Goal: Feedback & Contribution: Submit feedback/report problem

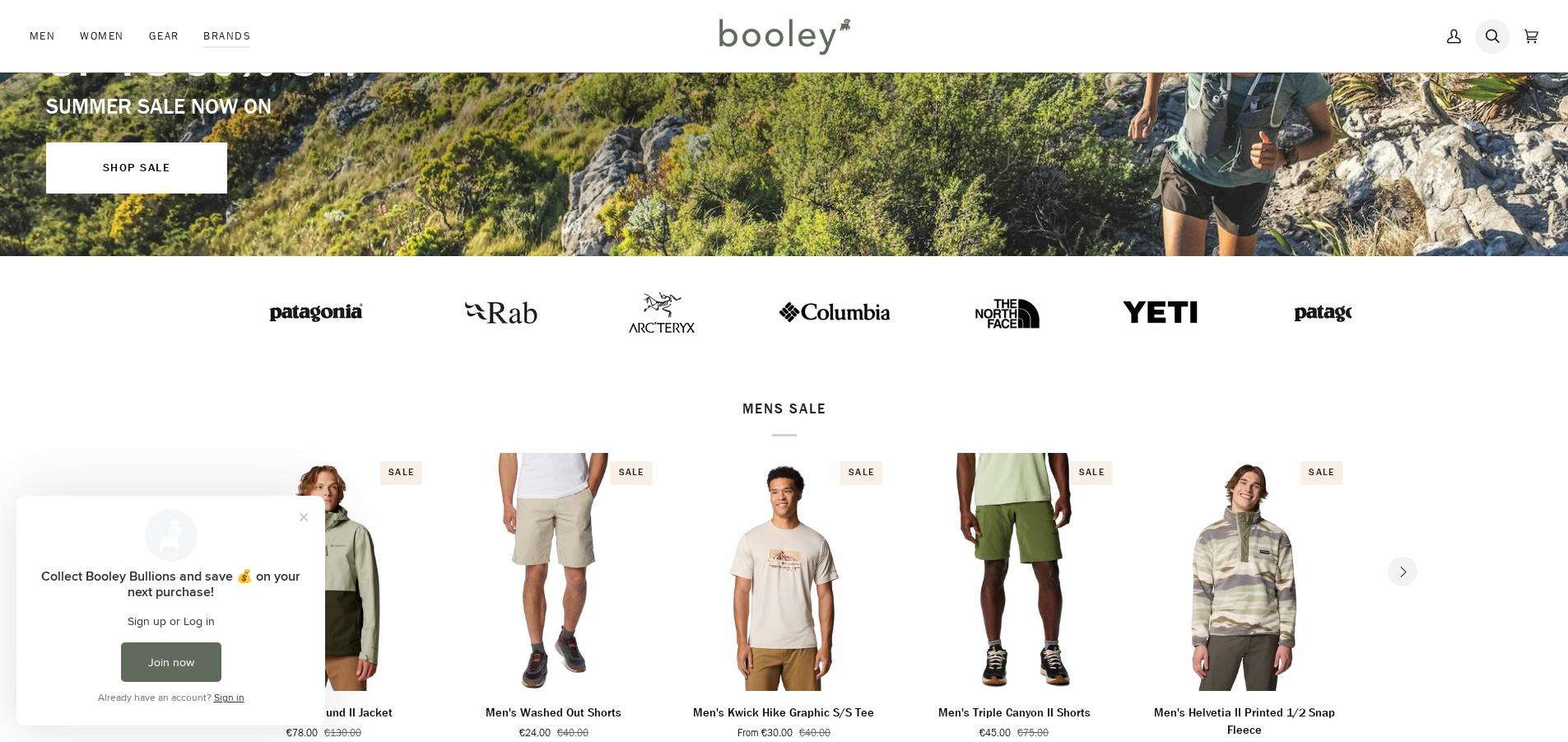
click at [1498, 36] on icon at bounding box center [1493, 36] width 14 height 25
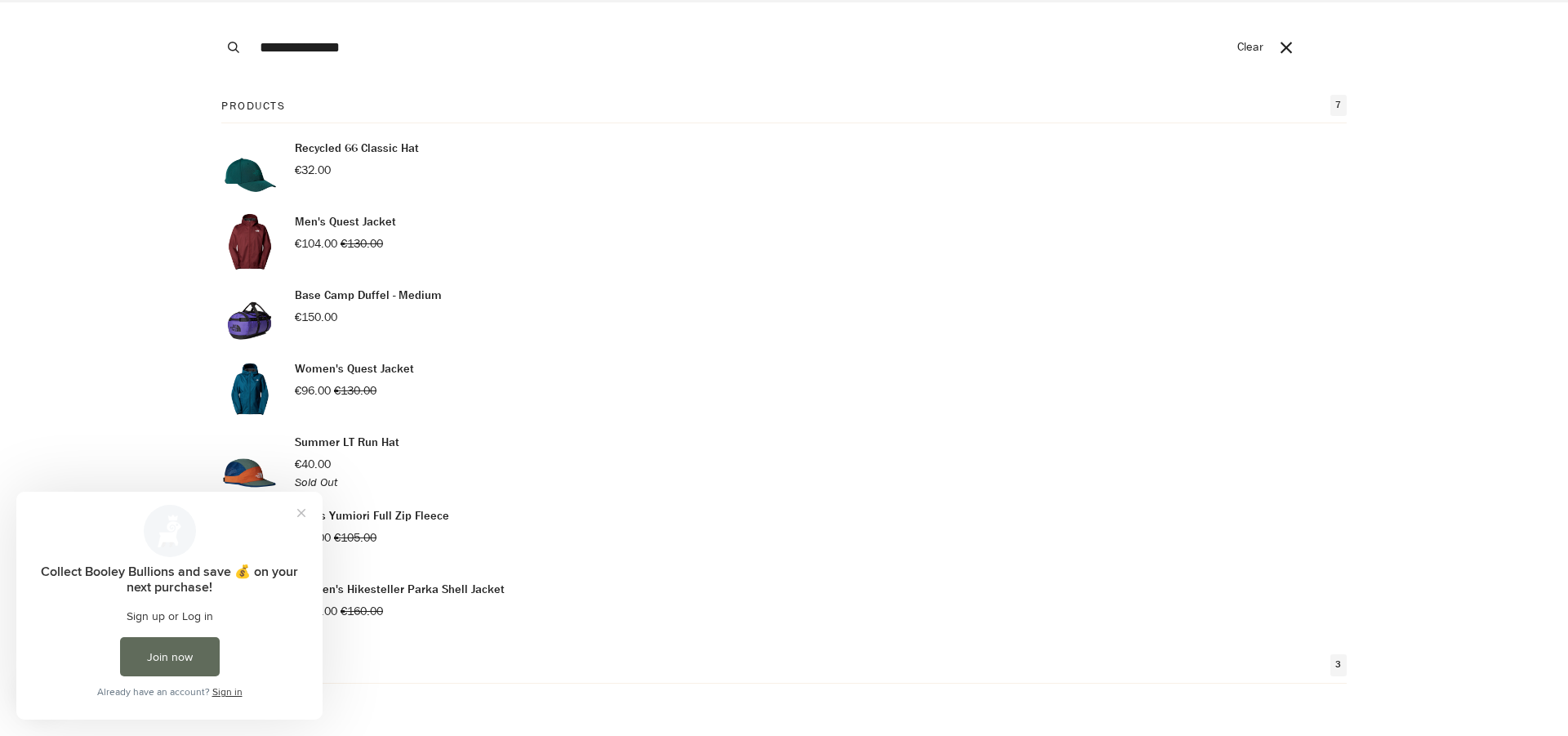
type input "**********"
click at [215, 0] on button "Search" at bounding box center [233, 47] width 36 height 94
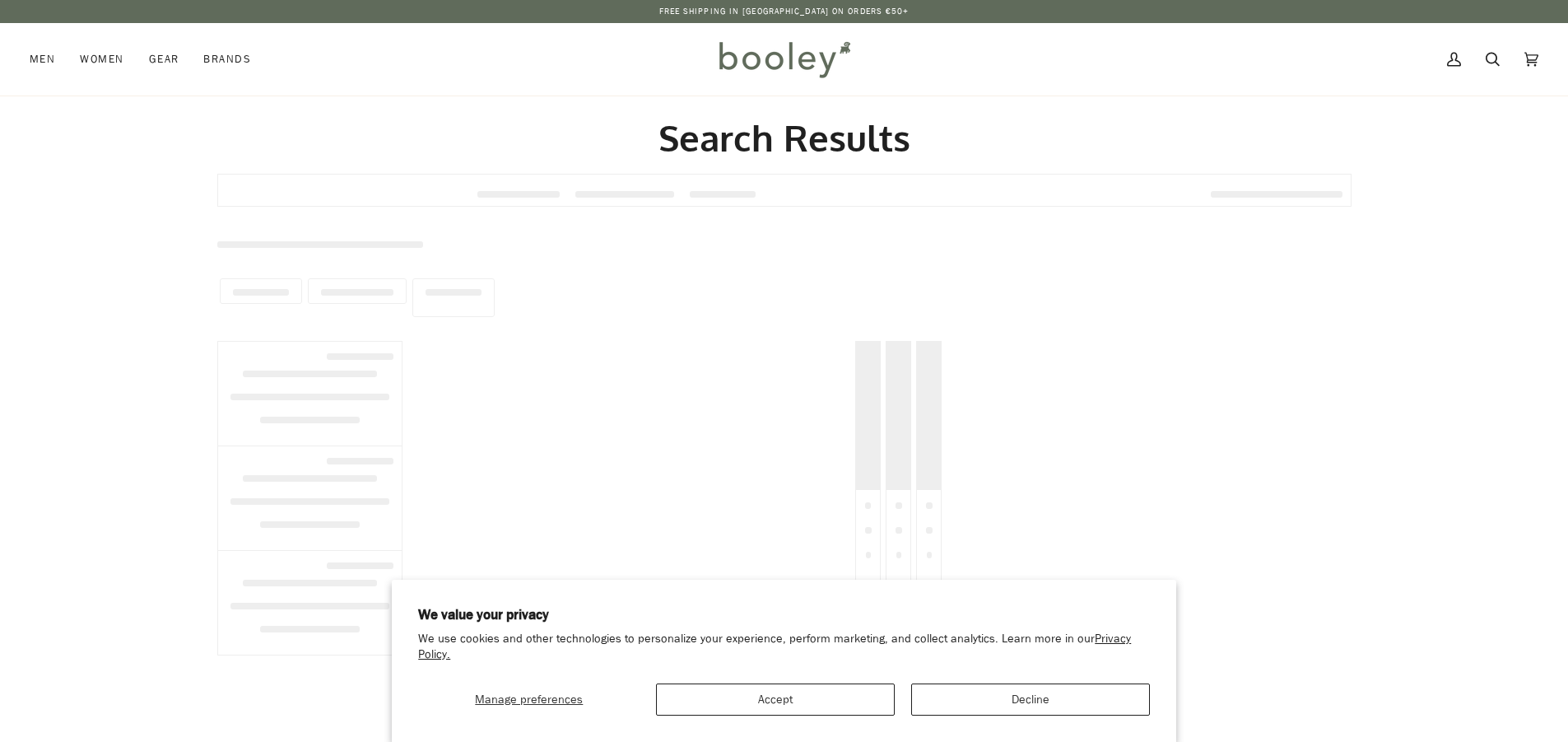
type input "**********"
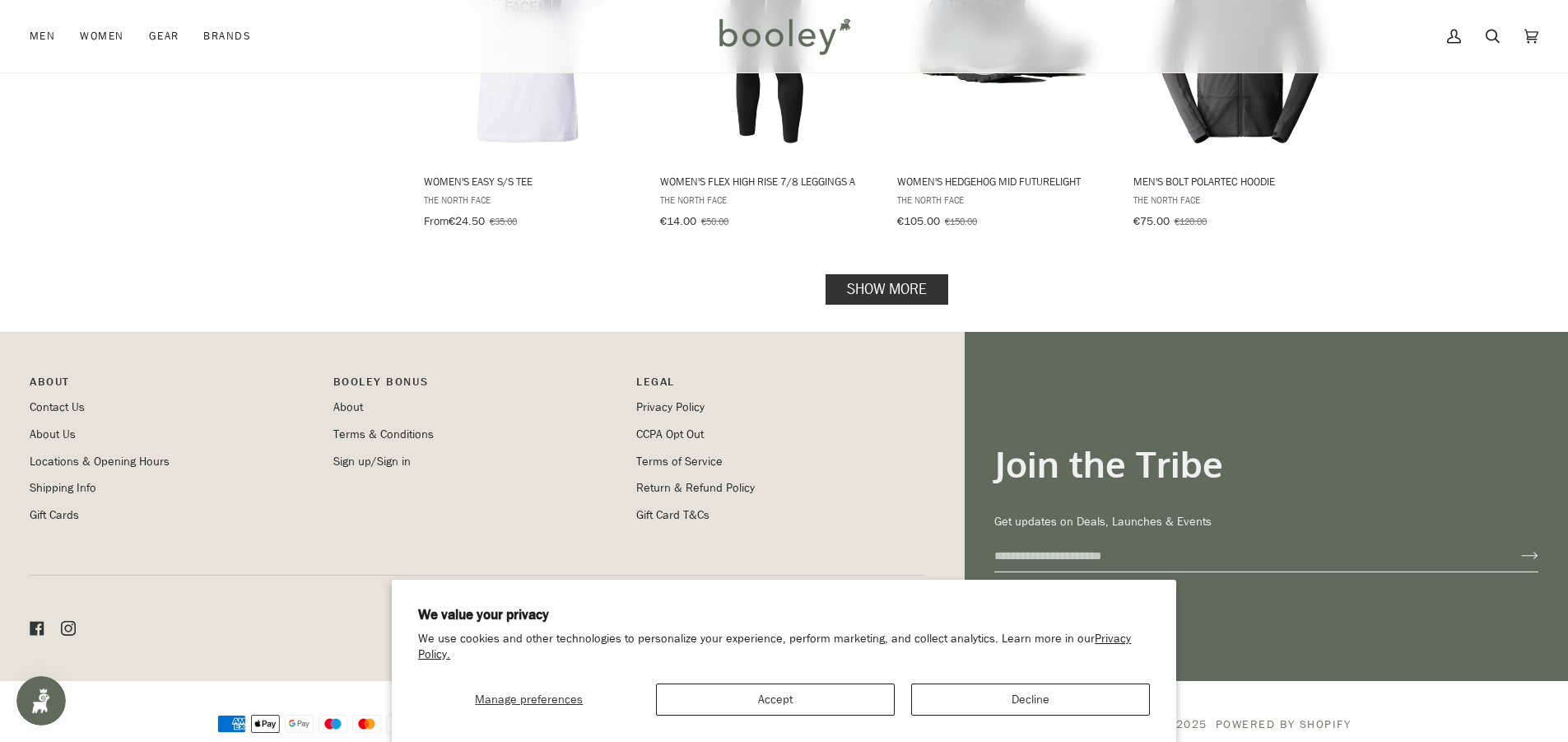
scroll to position [1762, 0]
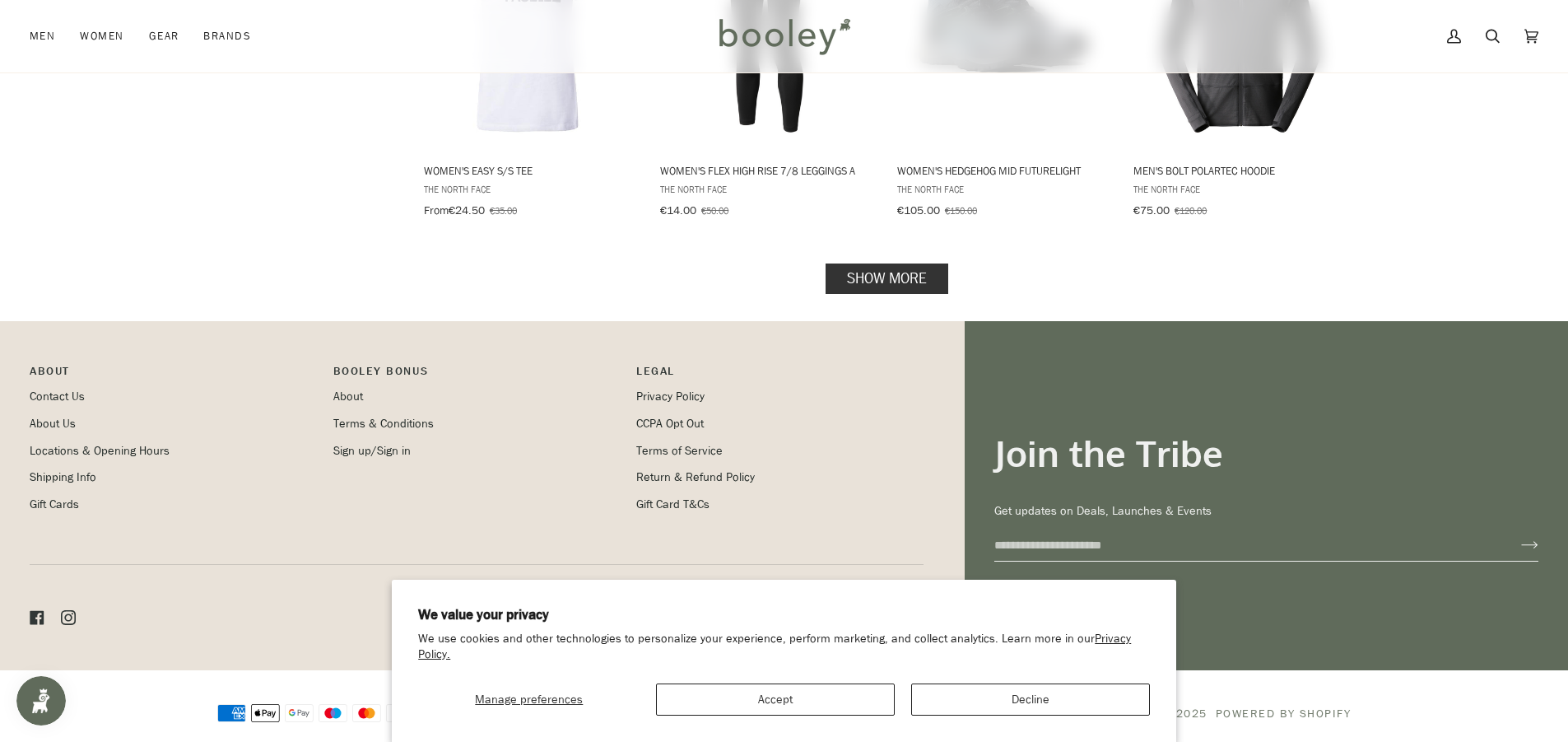
click at [996, 681] on div "Manage preferences Accept Decline" at bounding box center [784, 693] width 732 height 44
click at [978, 694] on button "Decline" at bounding box center [1030, 699] width 239 height 32
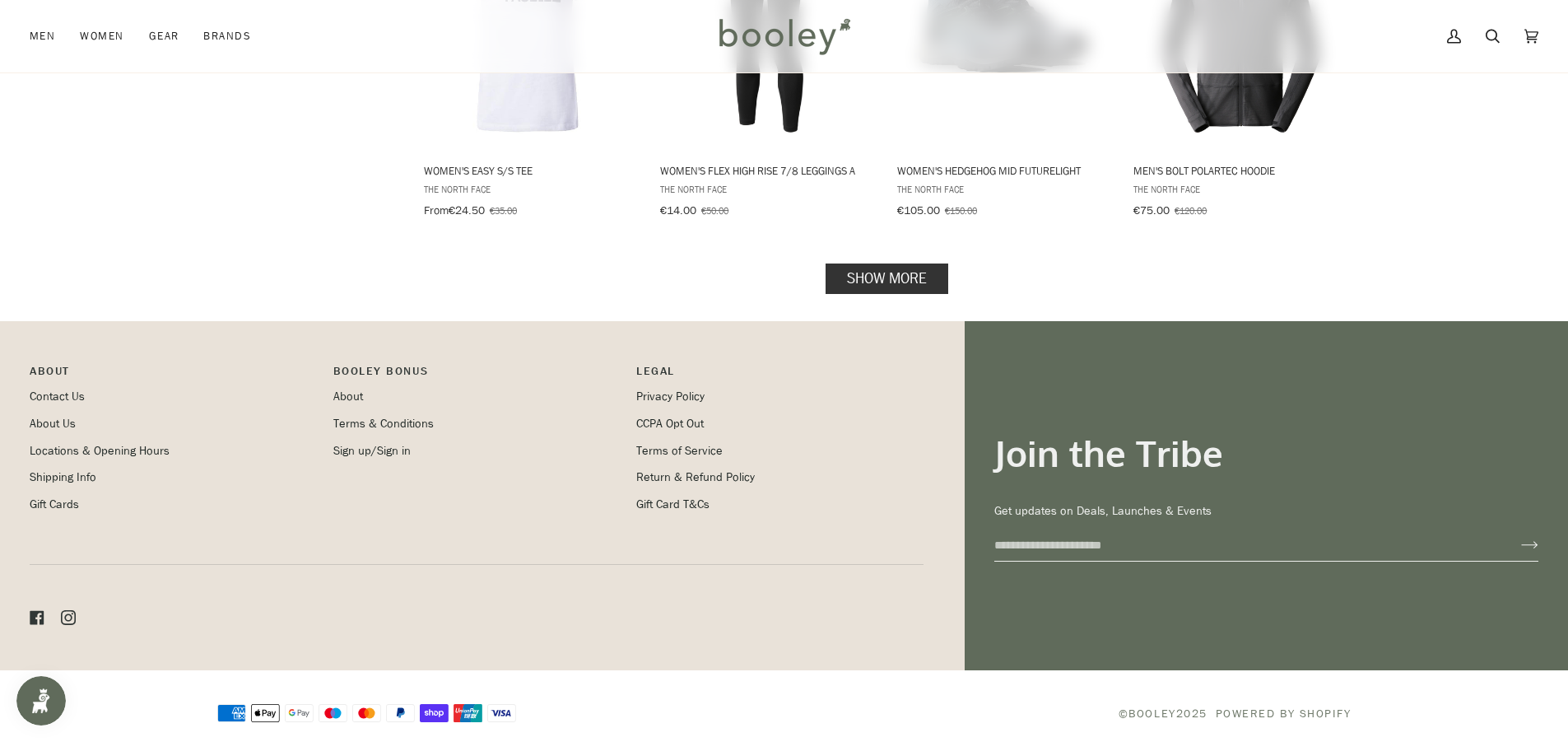
click at [881, 263] on link "Show more" at bounding box center [887, 278] width 123 height 30
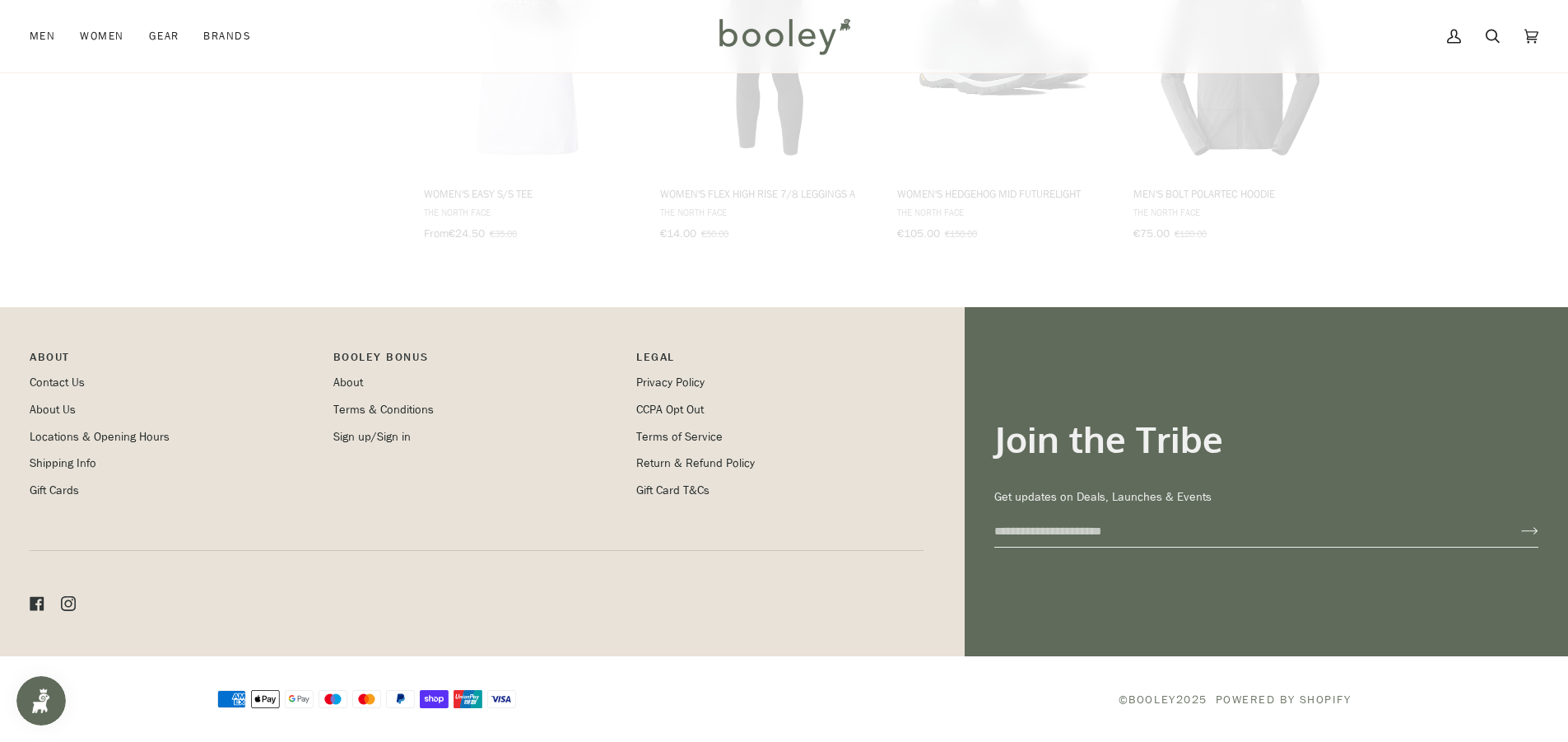
scroll to position [1726, 0]
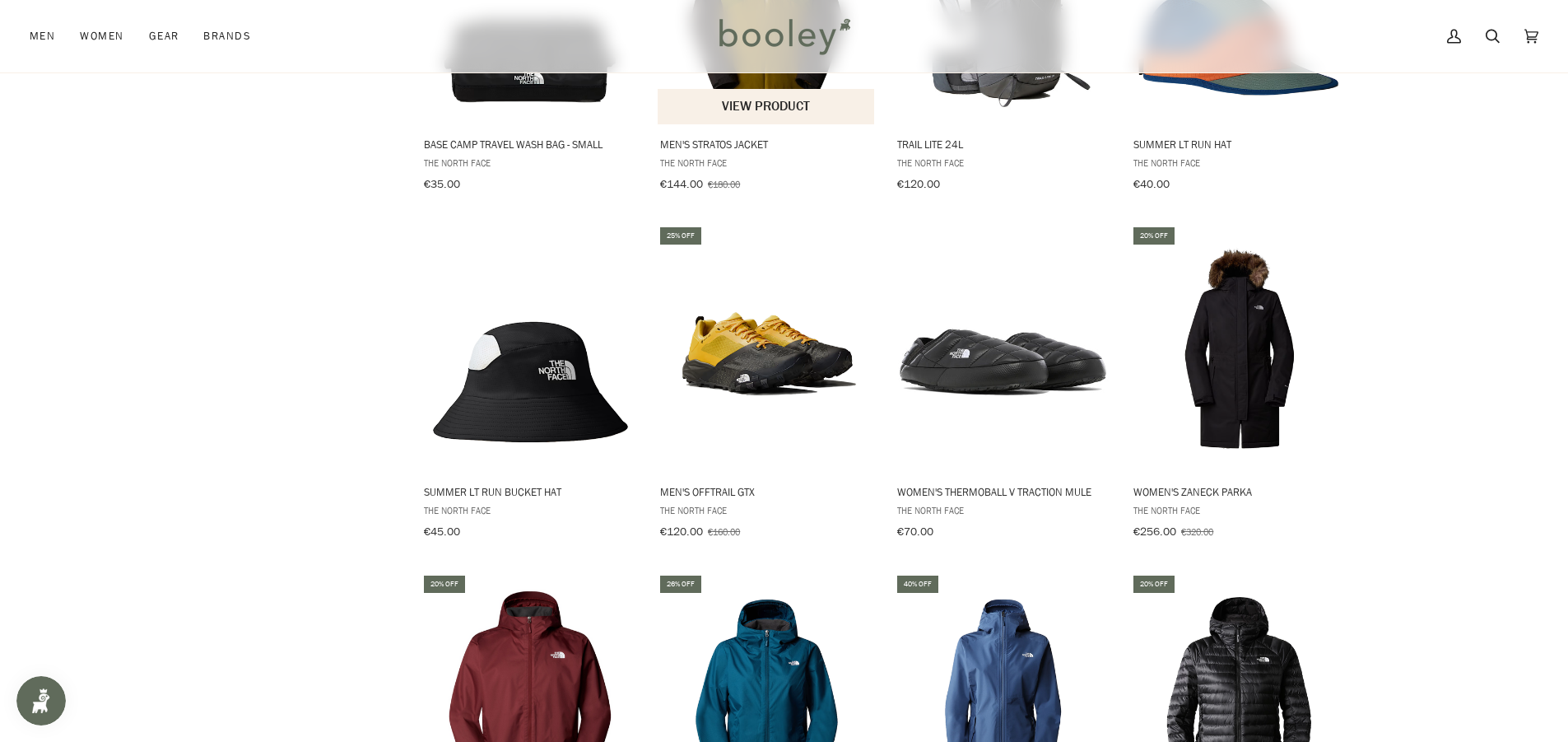
scroll to position [3126, 0]
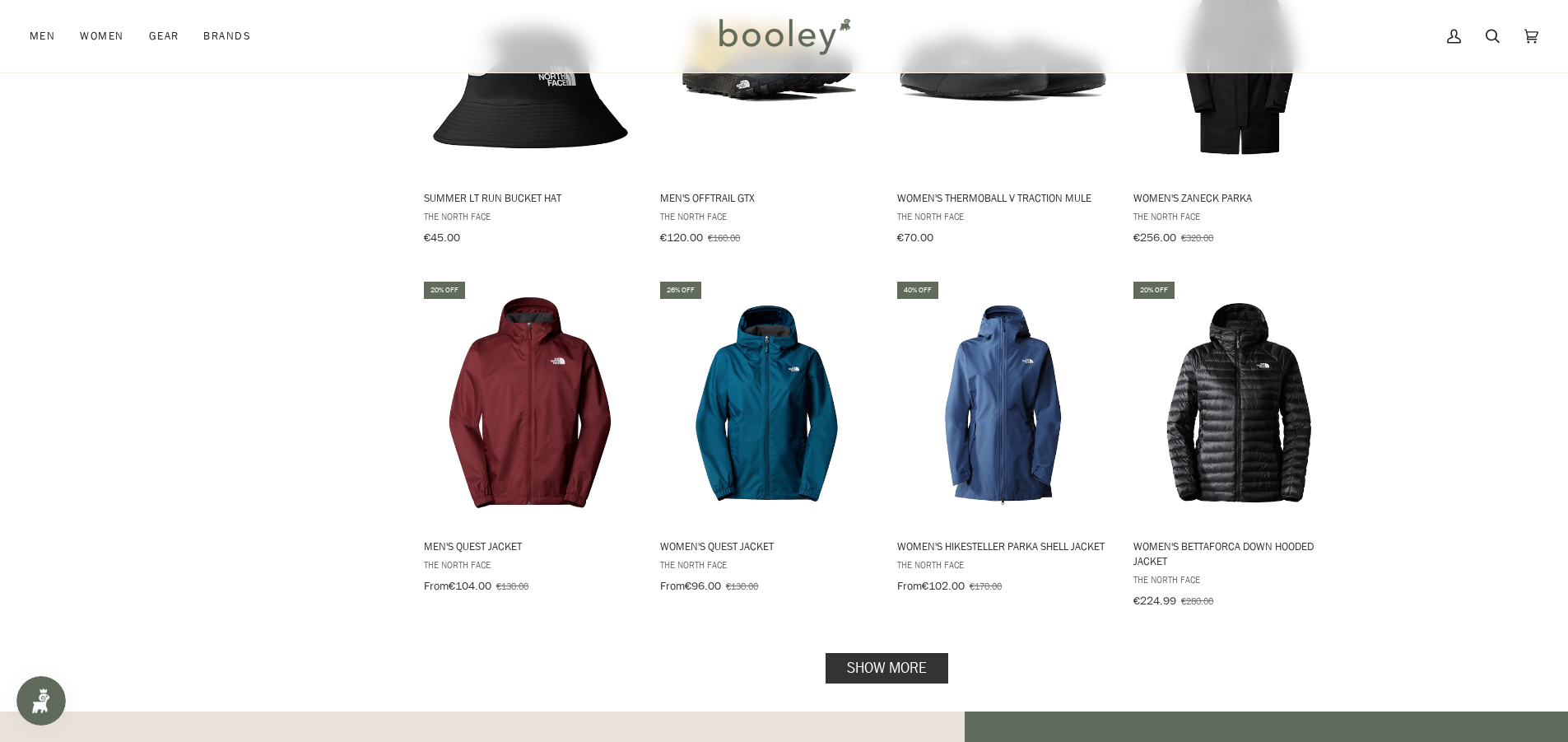
click at [940, 653] on link "Show more" at bounding box center [887, 668] width 123 height 30
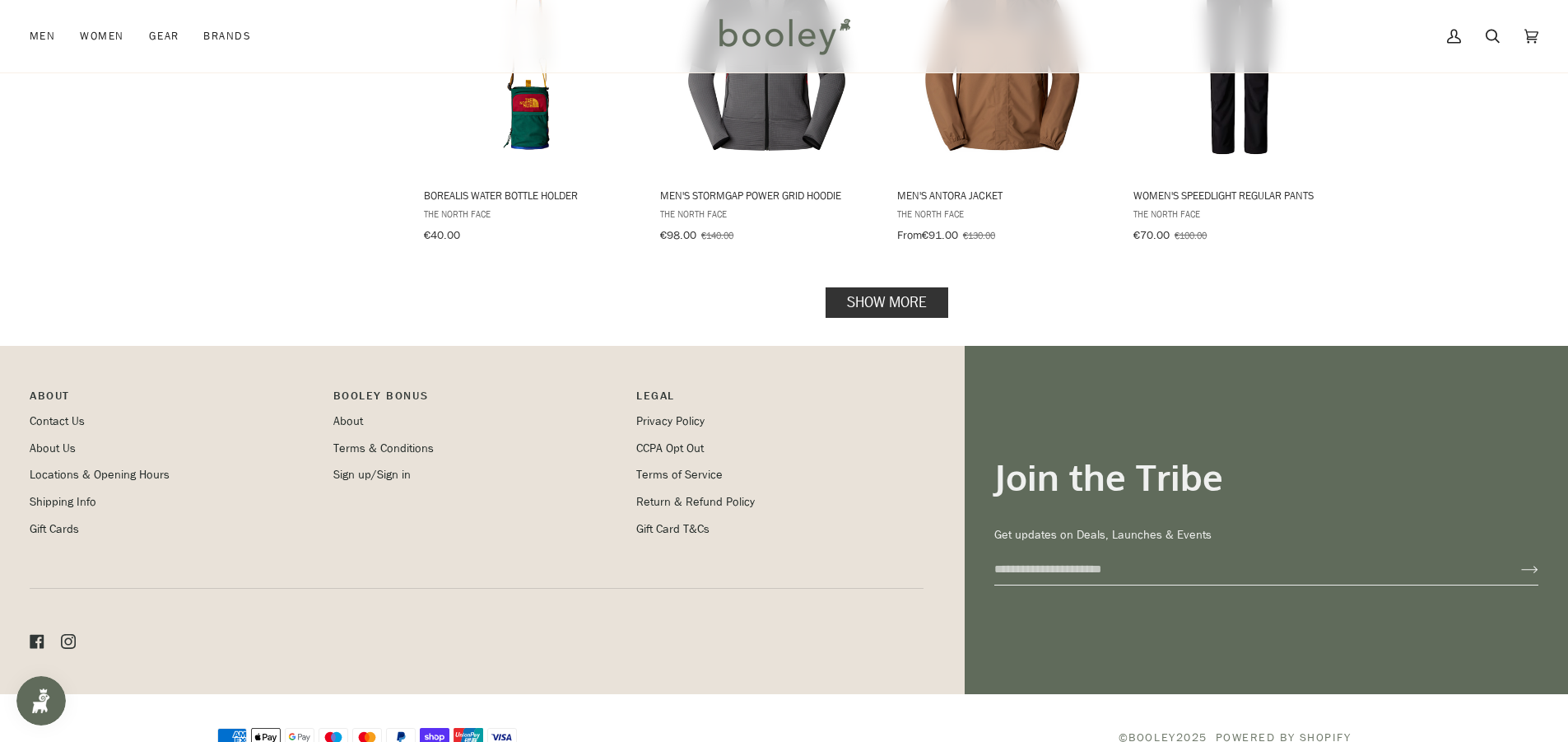
click at [840, 287] on link "Show more" at bounding box center [887, 302] width 123 height 30
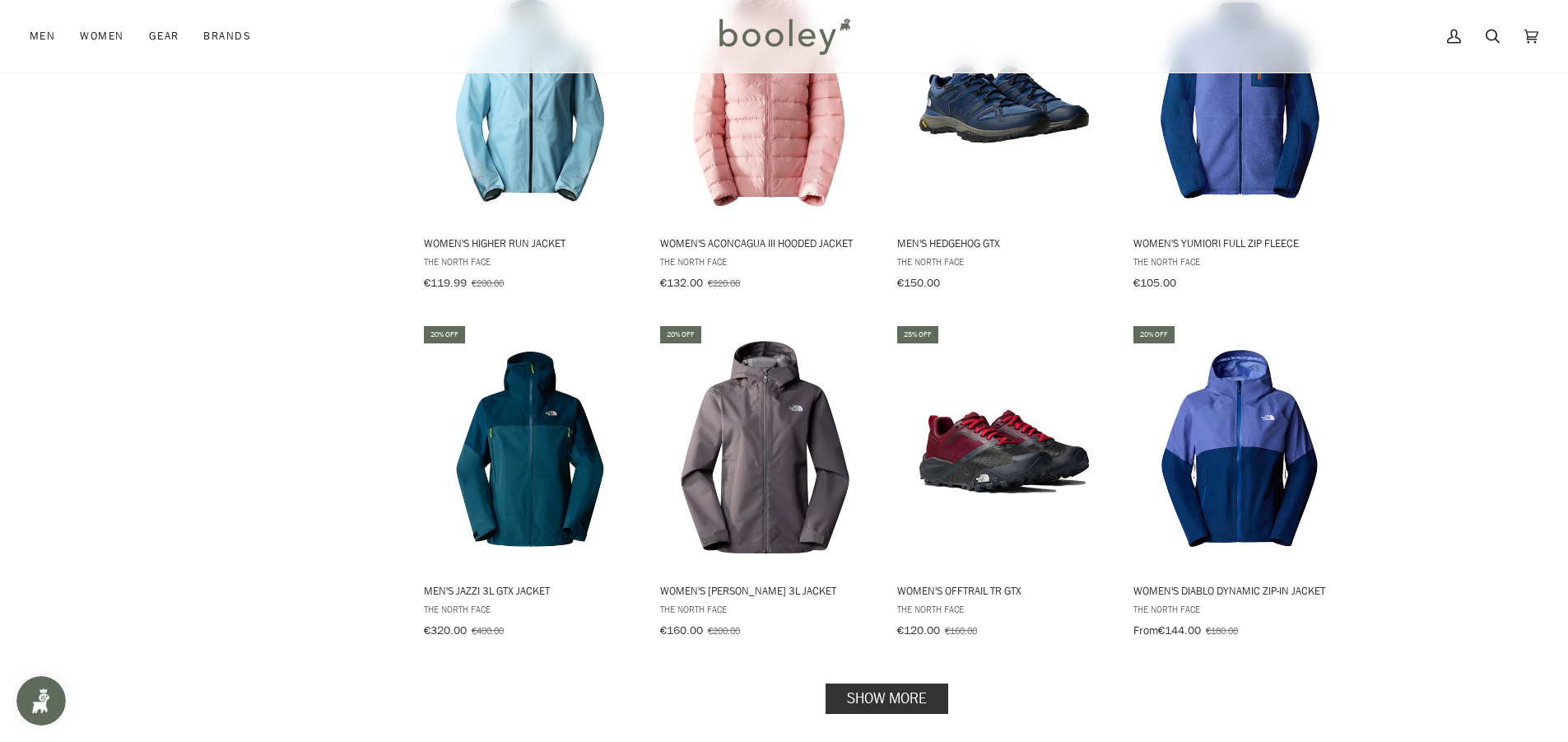
scroll to position [6724, 0]
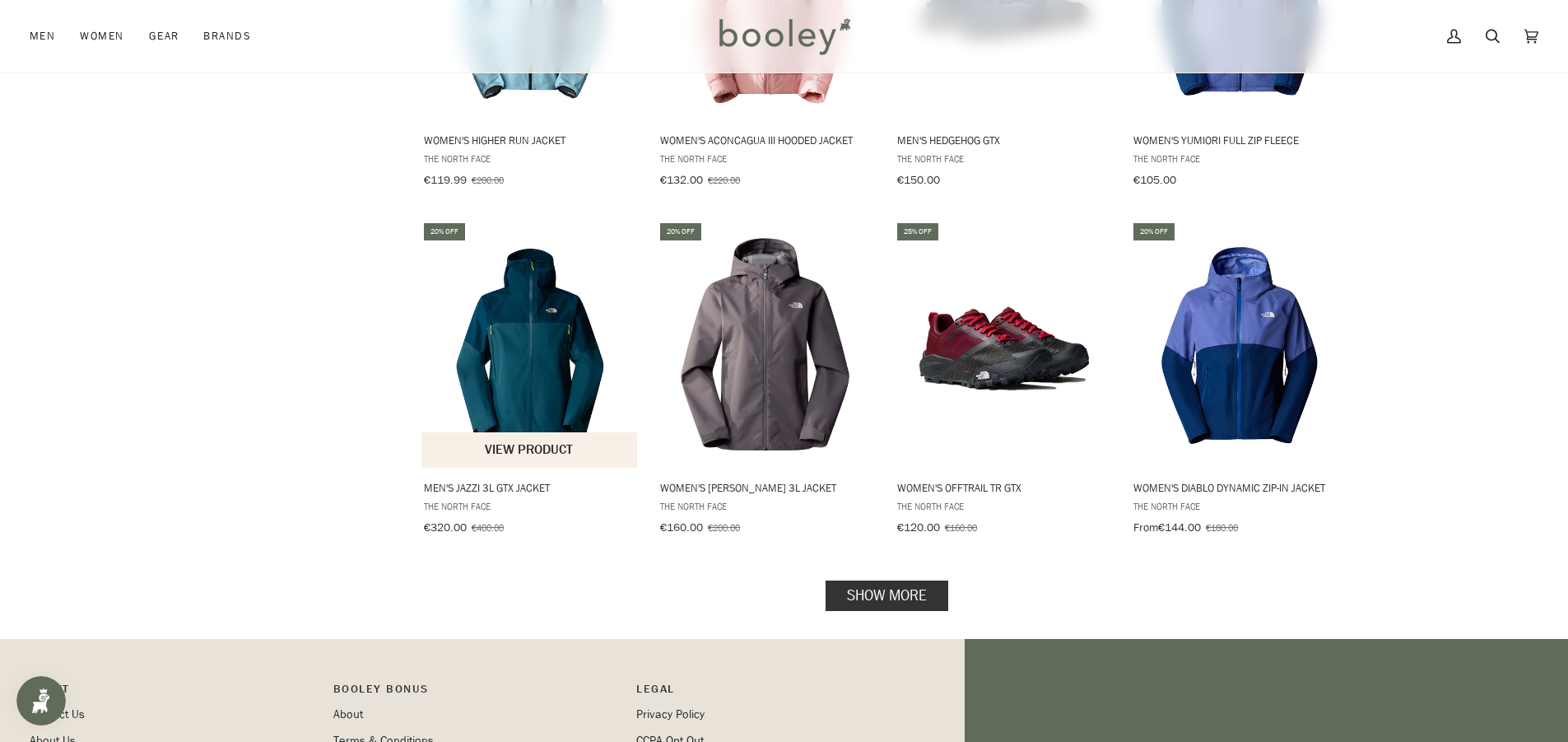
click at [500, 313] on img "Men's Jazzi 3L GTX Jacket" at bounding box center [530, 344] width 218 height 218
click at [917, 580] on link "Show more" at bounding box center [887, 595] width 123 height 30
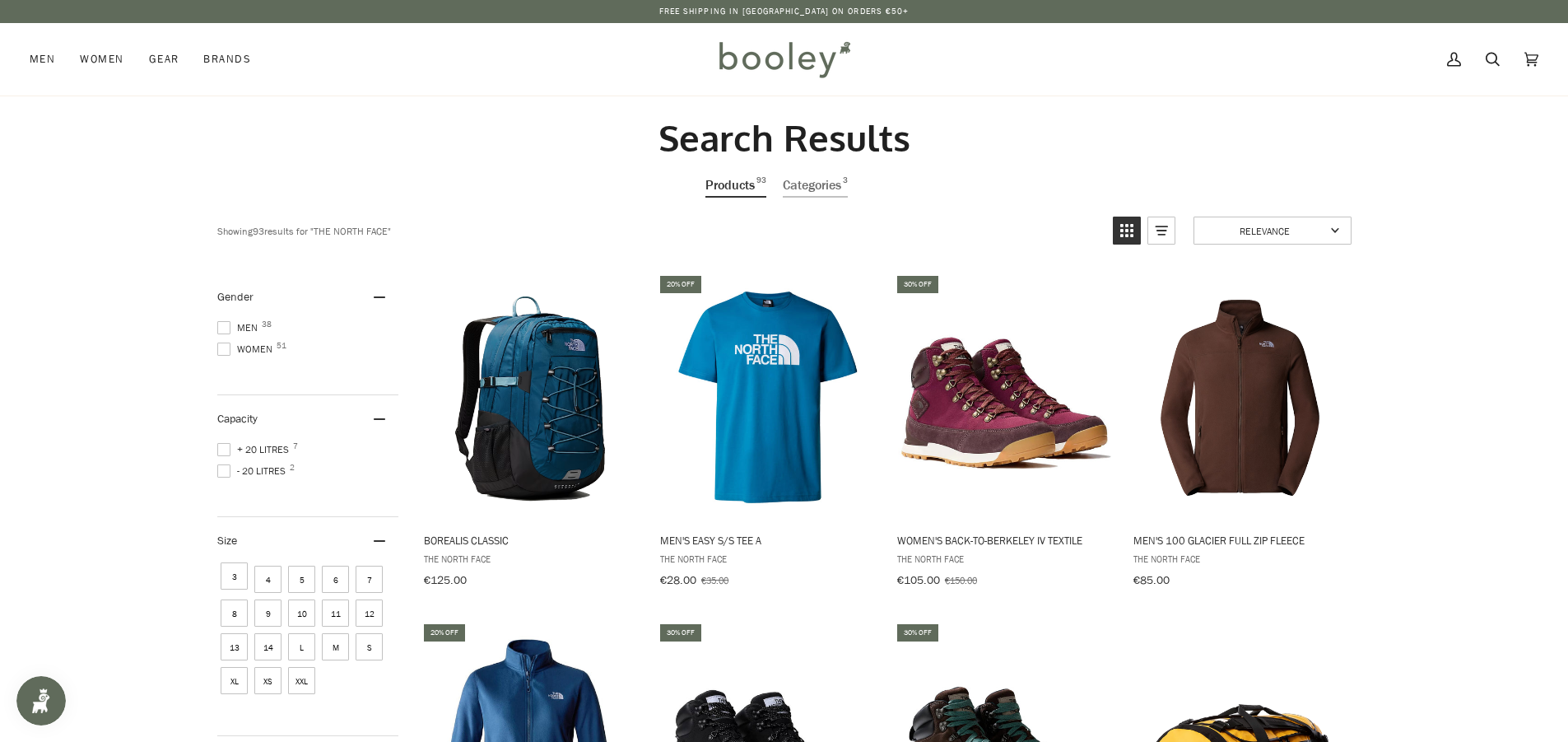
click at [221, 442] on span "+ 20 Litres 7" at bounding box center [255, 449] width 77 height 15
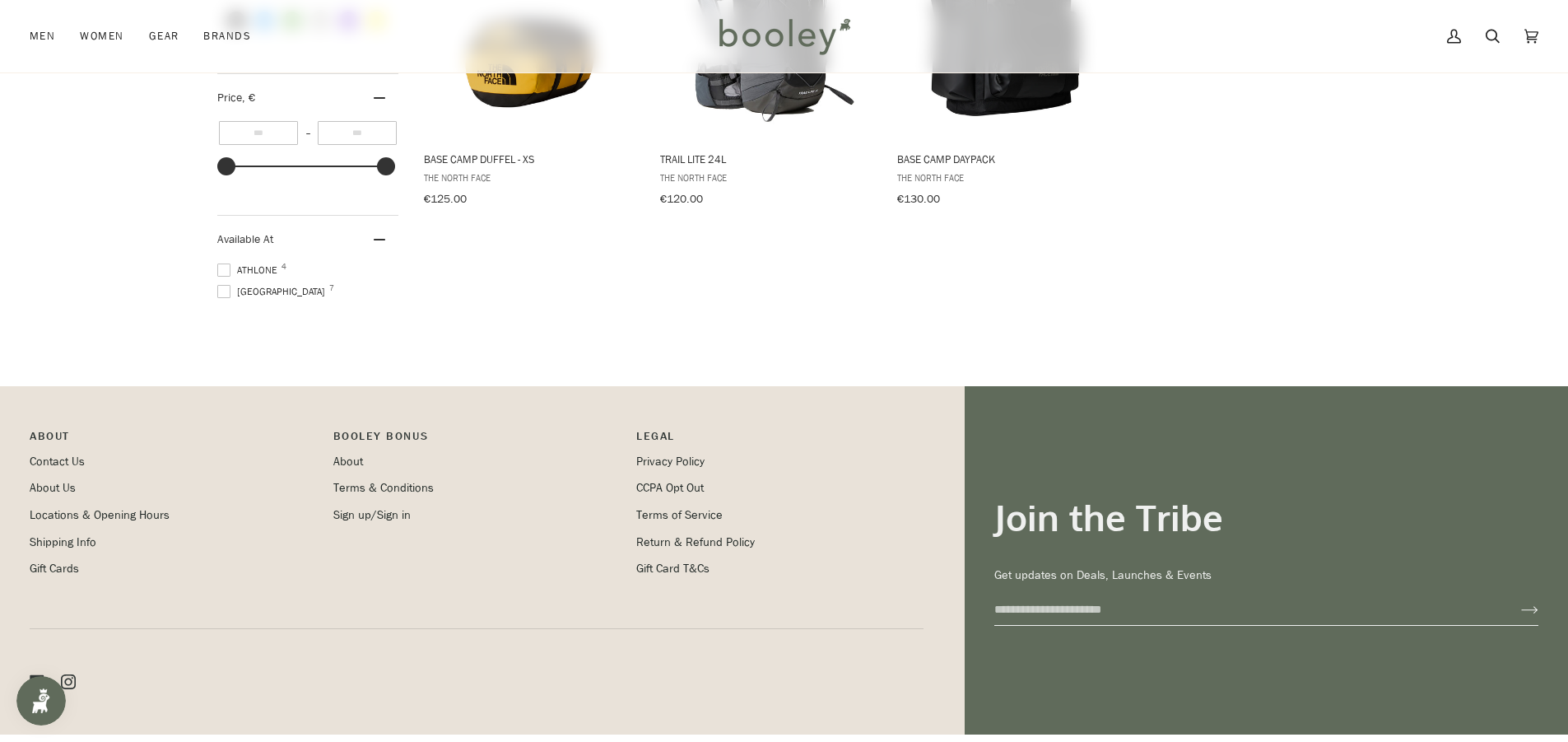
scroll to position [800, 0]
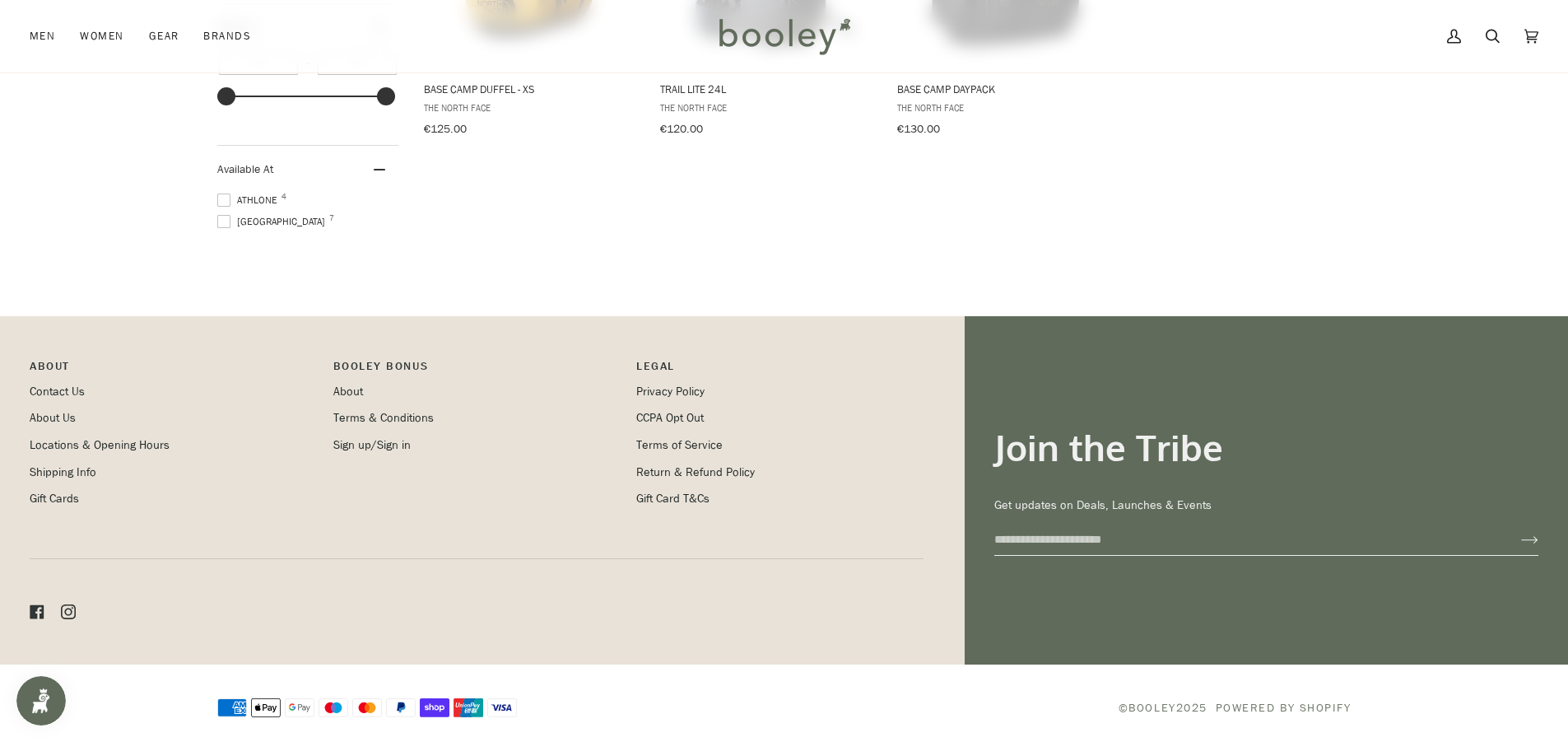
click at [53, 369] on p "About" at bounding box center [173, 370] width 287 height 26
click at [60, 384] on link "Contact Us" at bounding box center [57, 392] width 55 height 16
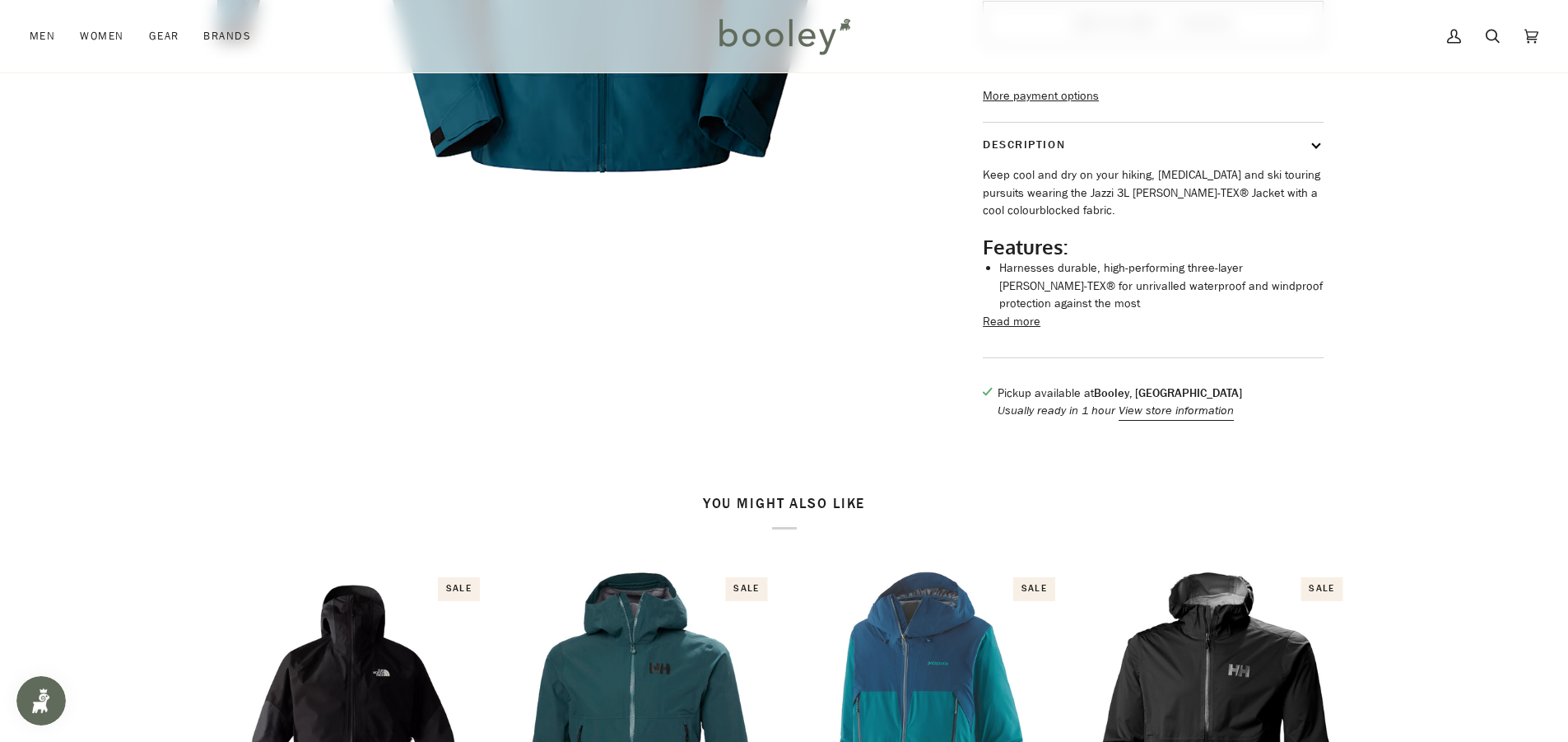
scroll to position [577, 0]
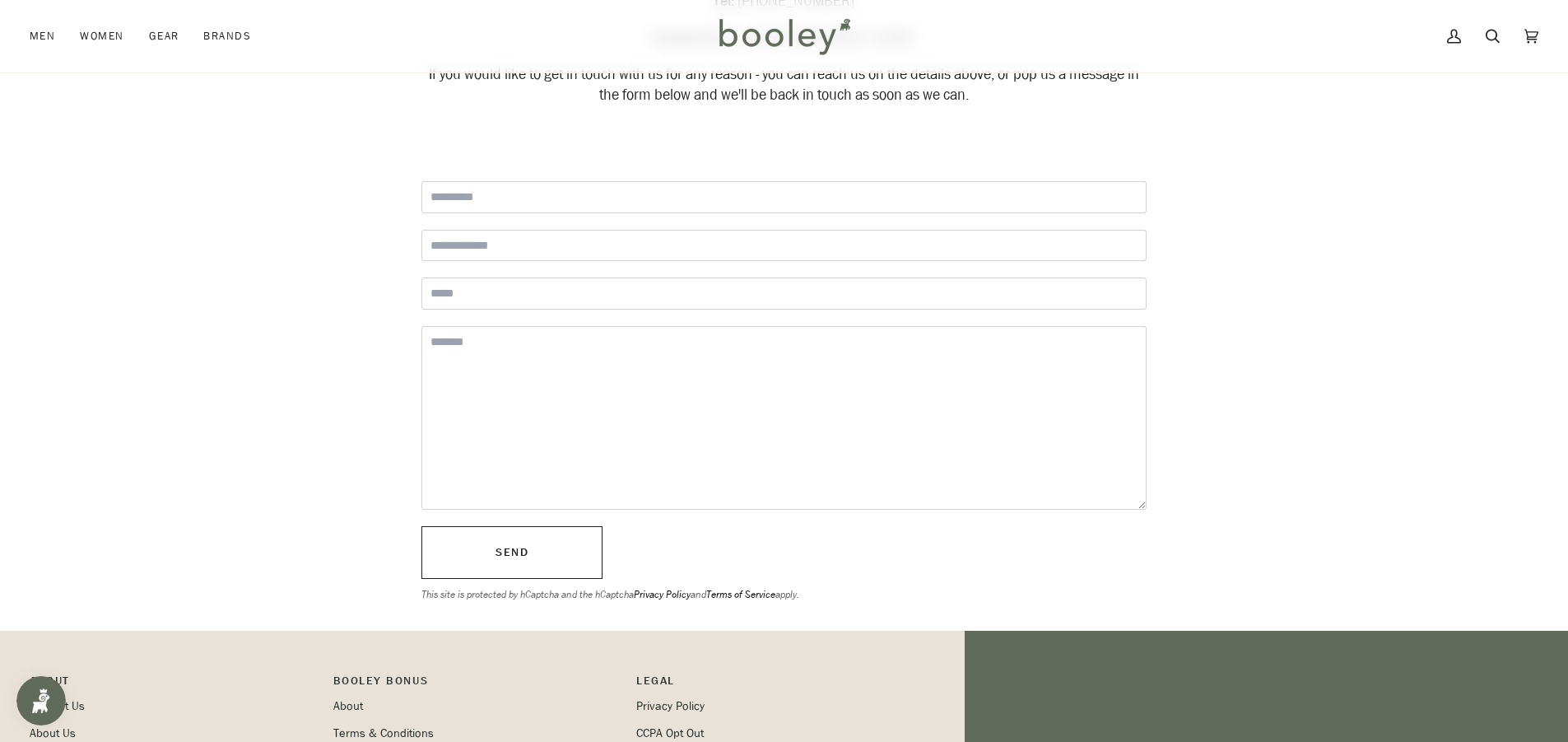
scroll to position [164, 0]
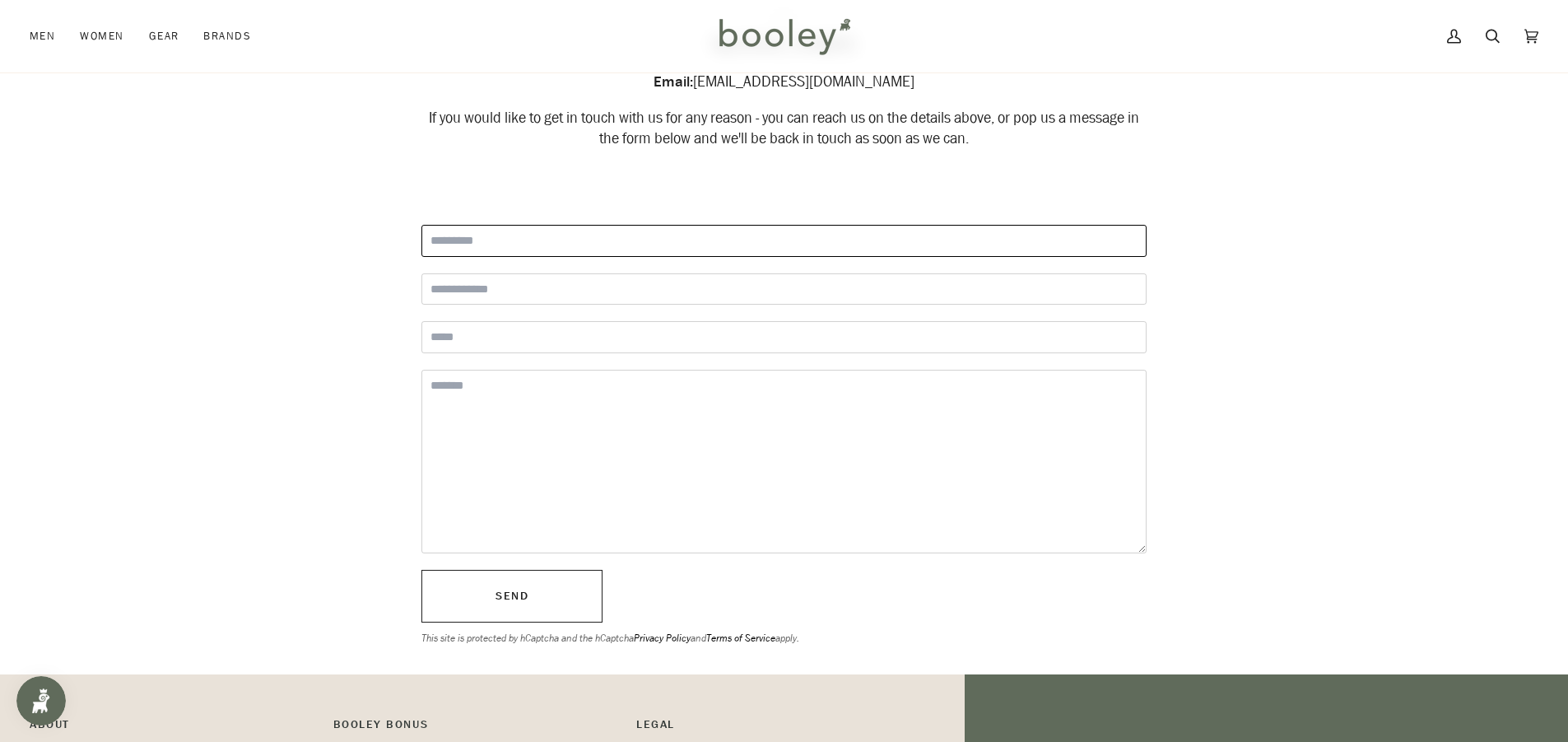
click at [584, 242] on input "Full Name" at bounding box center [784, 240] width 725 height 32
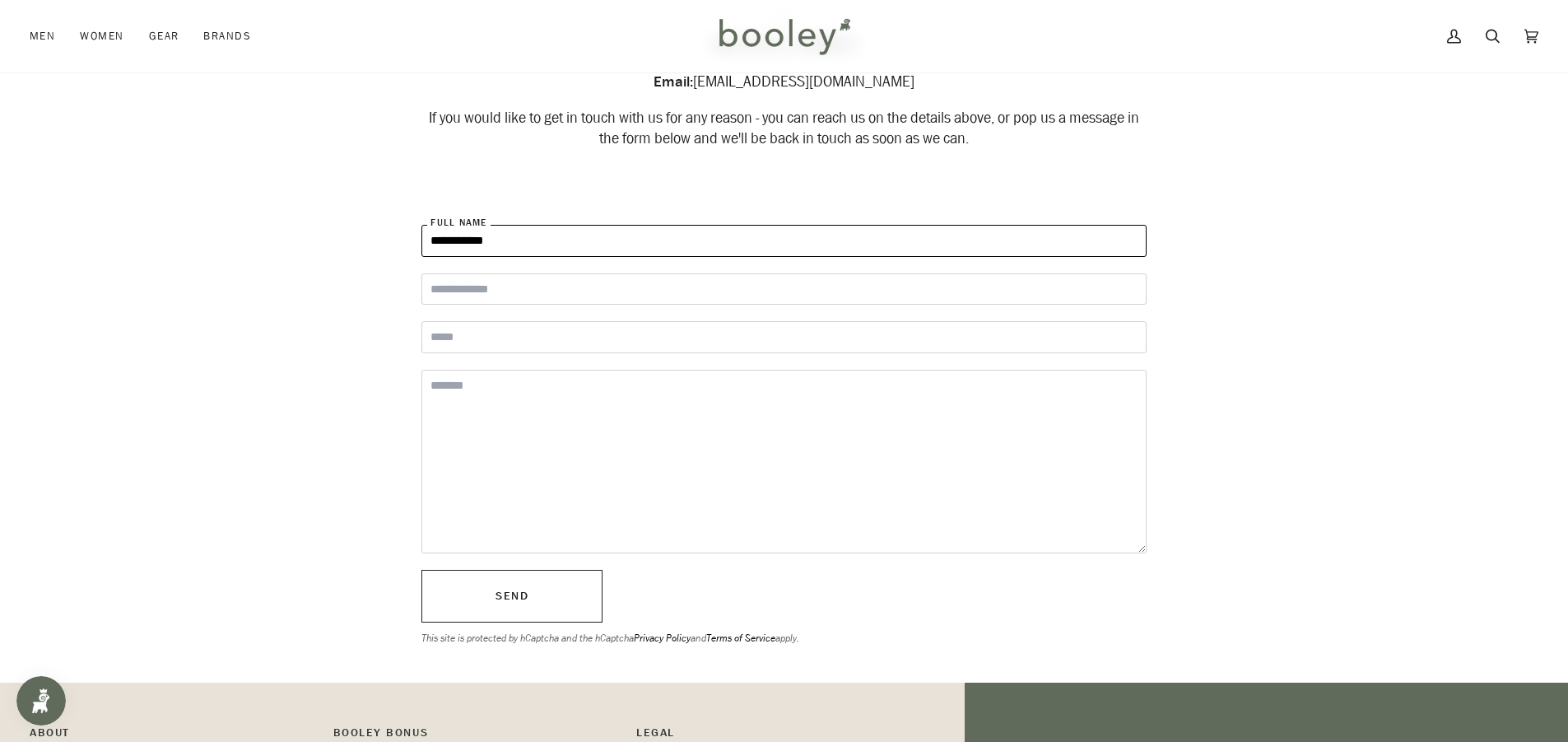
type input "**********"
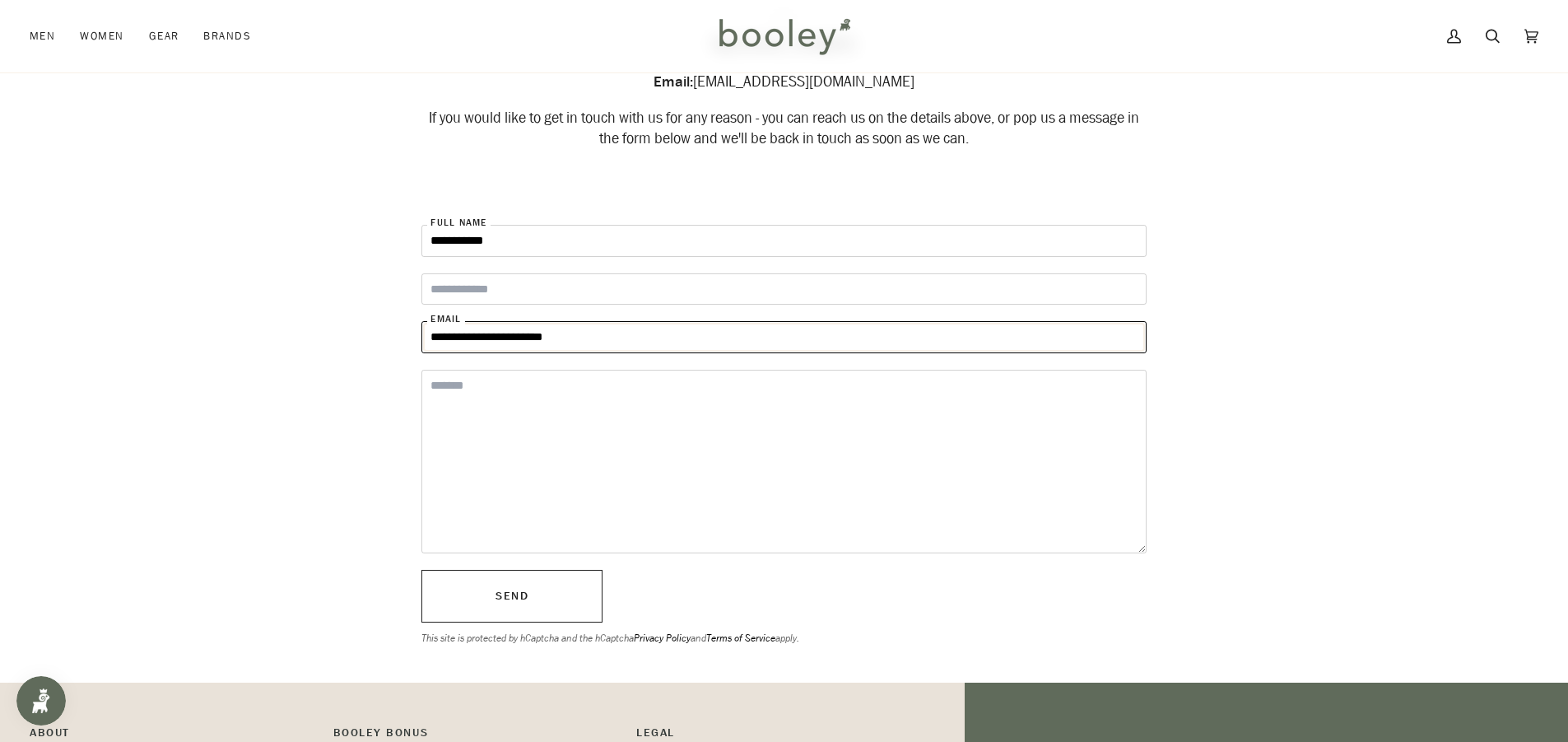
type input "**********"
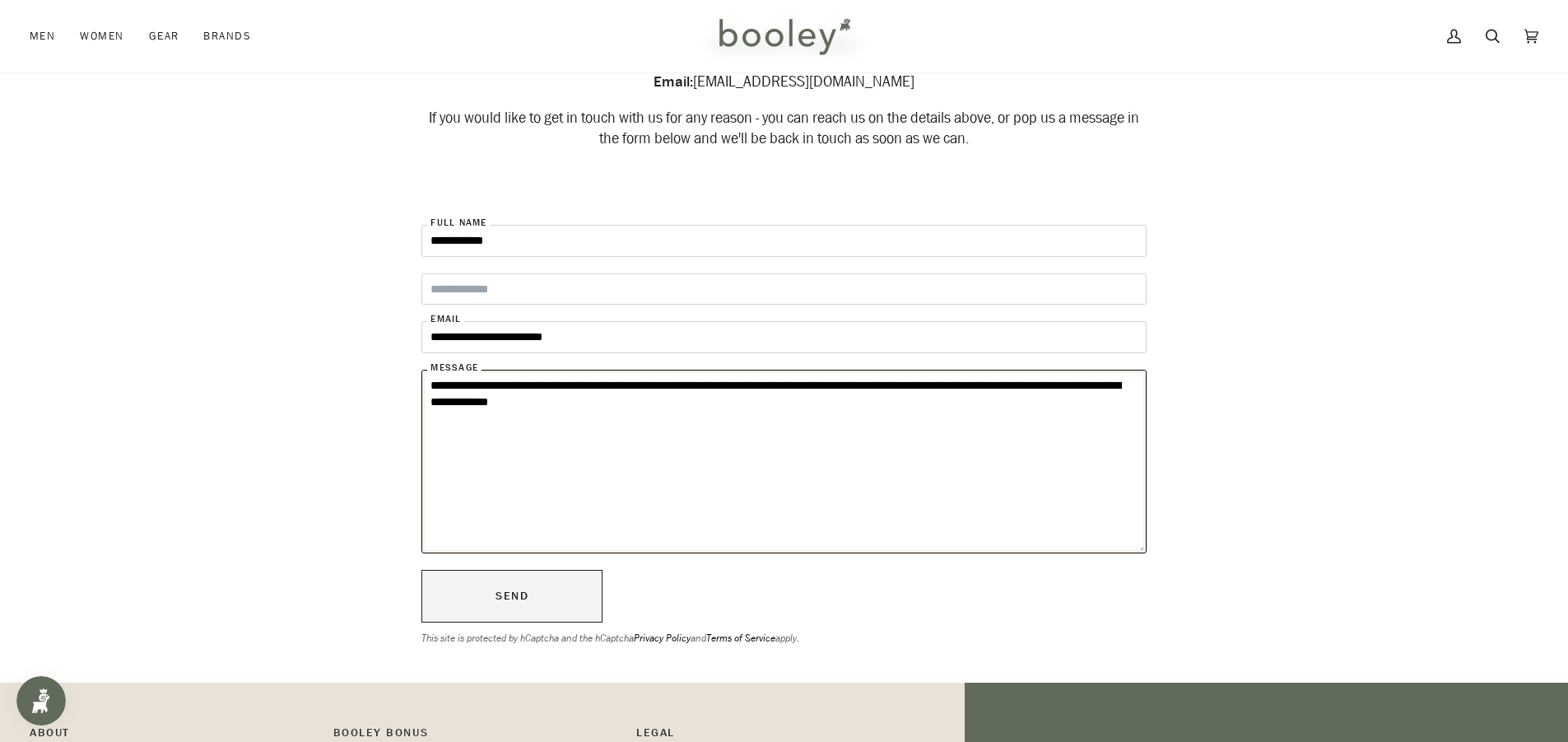
type textarea "**********"
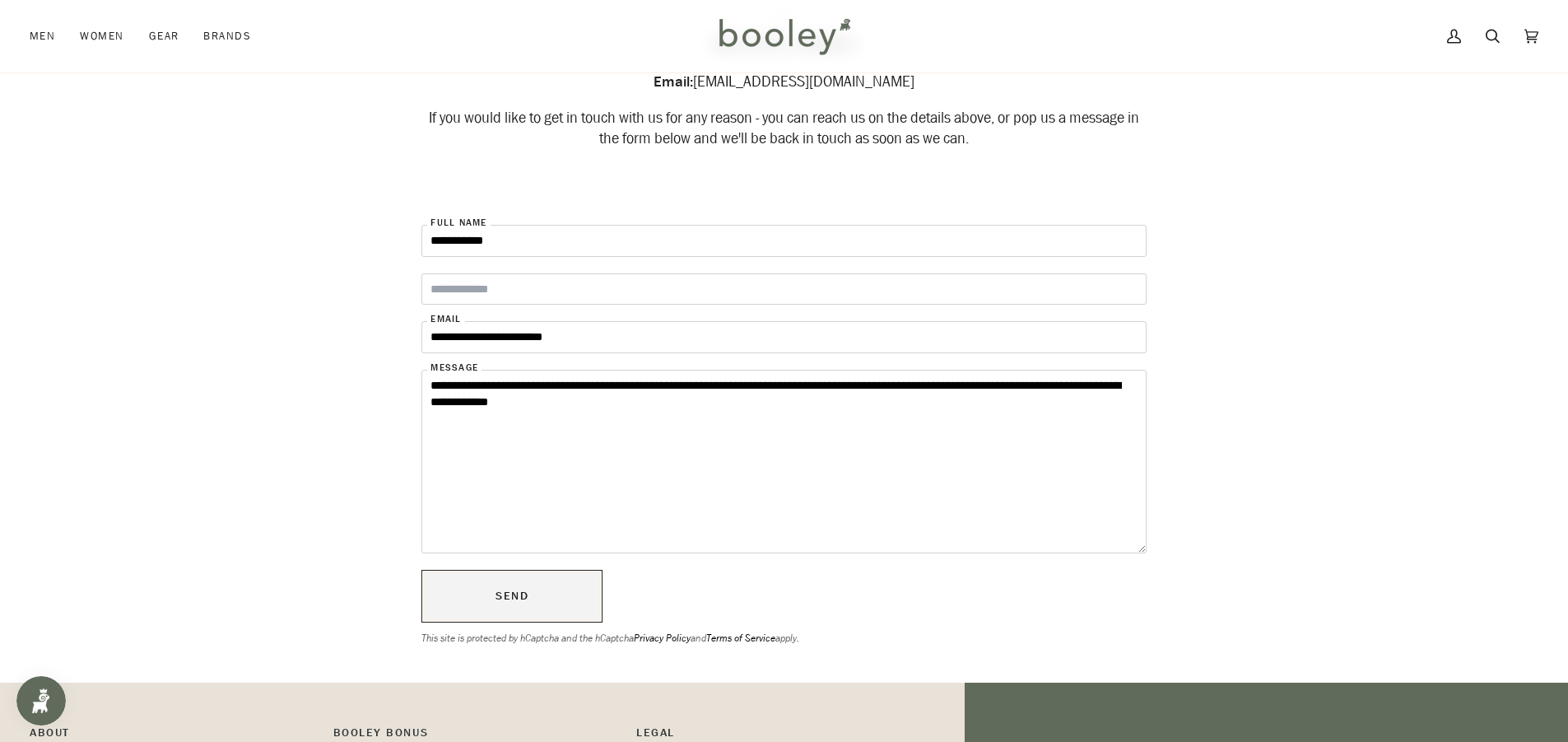
click at [518, 598] on button "Send" at bounding box center [513, 596] width 182 height 53
